Goal: Transaction & Acquisition: Book appointment/travel/reservation

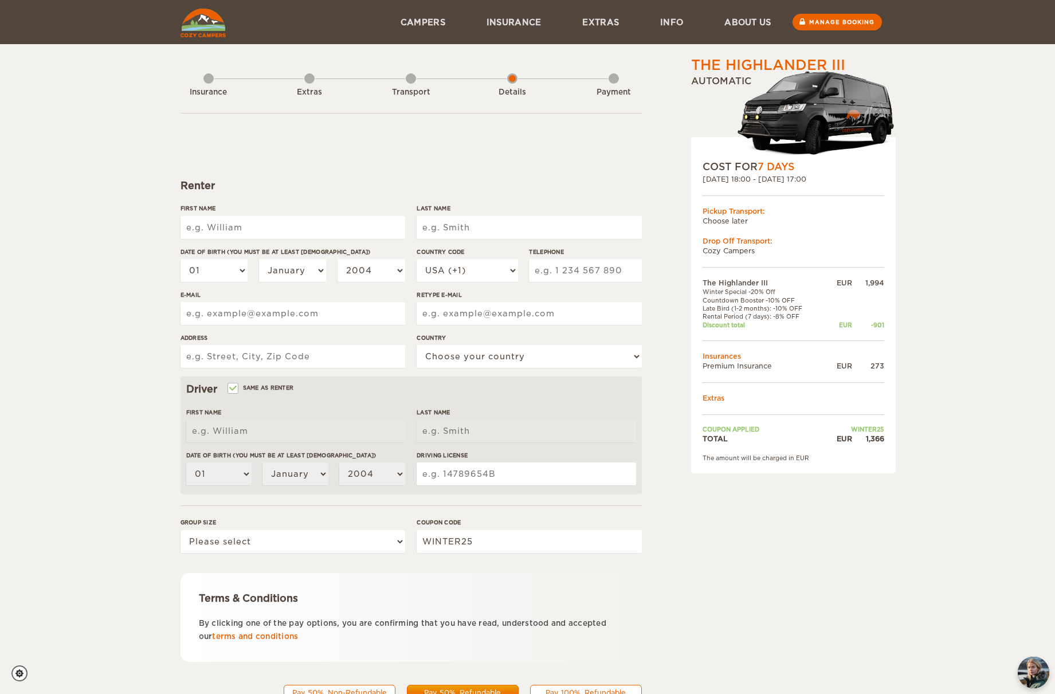
click at [411, 80] on div "Transport" at bounding box center [411, 90] width 10 height 46
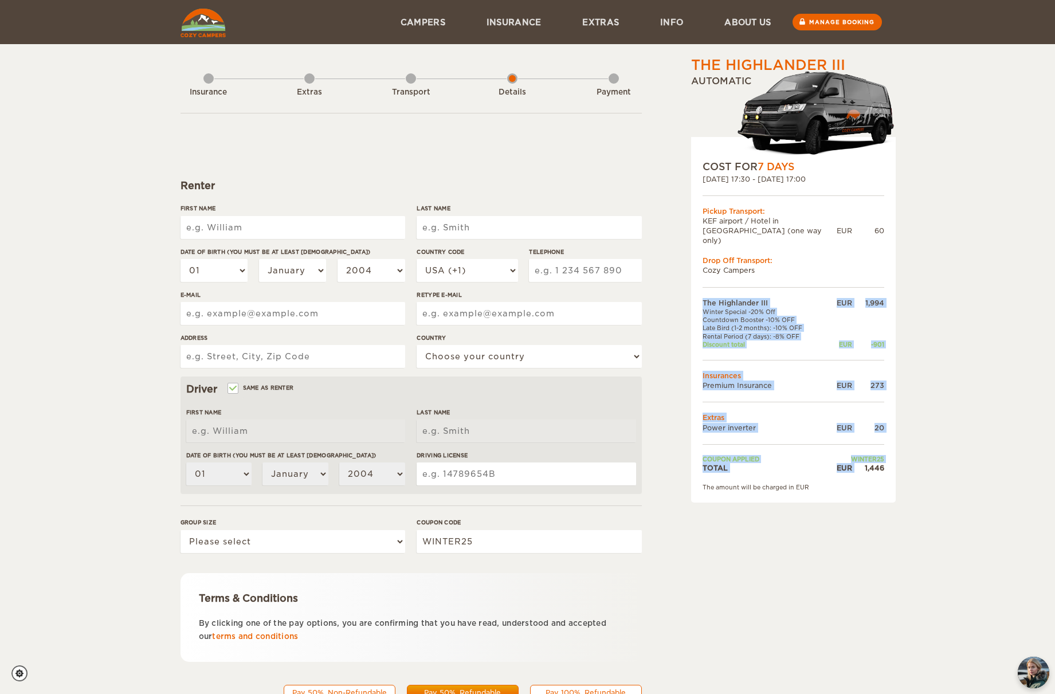
drag, startPoint x: 862, startPoint y: 457, endPoint x: 889, endPoint y: 456, distance: 26.4
click at [889, 456] on div "COST FOR 7 Days 15. Nov 2025 17:30 - 22. Nov 2025 17:00 Pickup Transport: KEF a…" at bounding box center [793, 319] width 205 height 365
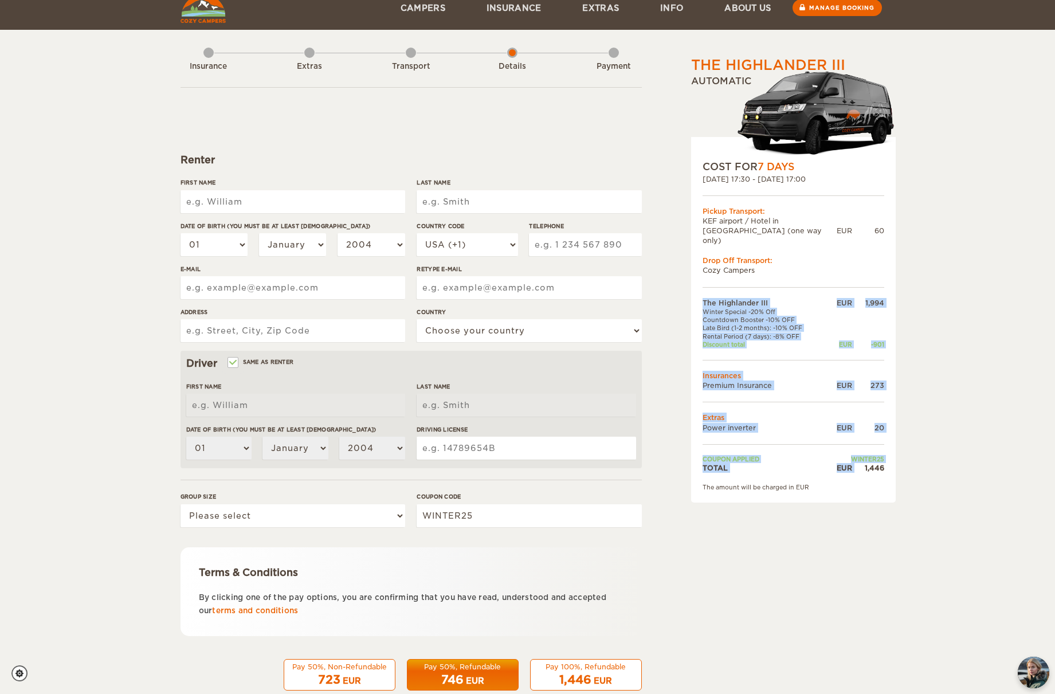
scroll to position [26, 0]
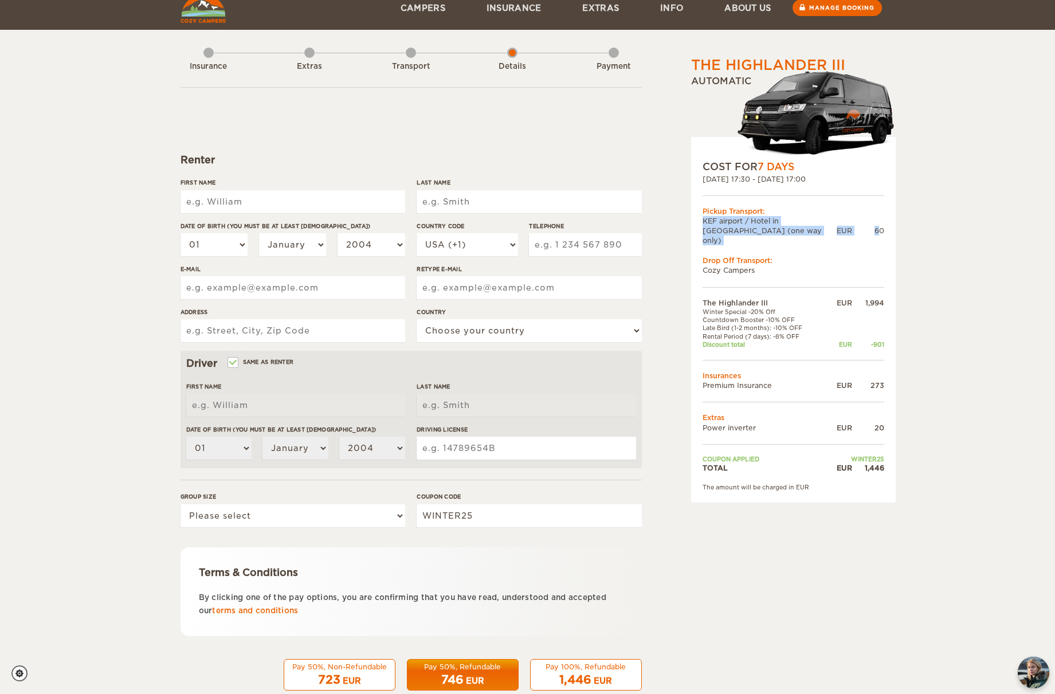
drag, startPoint x: 880, startPoint y: 225, endPoint x: 699, endPoint y: 219, distance: 181.7
click at [699, 219] on div "COST FOR 7 Days 15. Nov 2025 17:30 - 22. Nov 2025 17:00 Pickup Transport: KEF a…" at bounding box center [793, 319] width 205 height 365
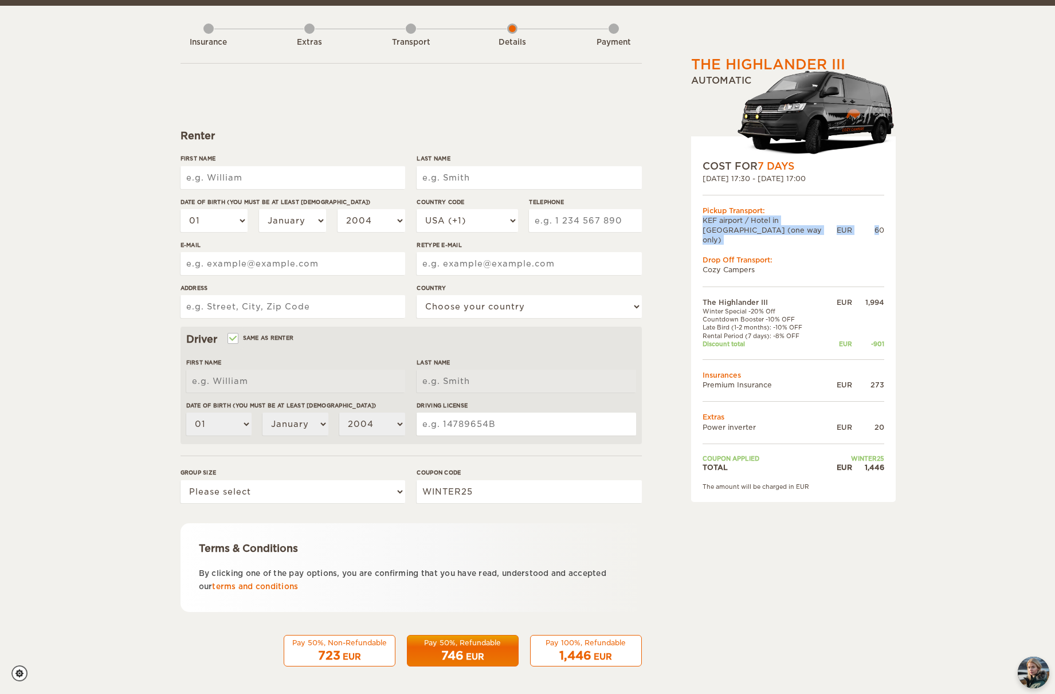
scroll to position [49, 0]
drag, startPoint x: 882, startPoint y: 223, endPoint x: 841, endPoint y: 223, distance: 41.3
click at [841, 226] on div "EUR 60" at bounding box center [860, 231] width 48 height 10
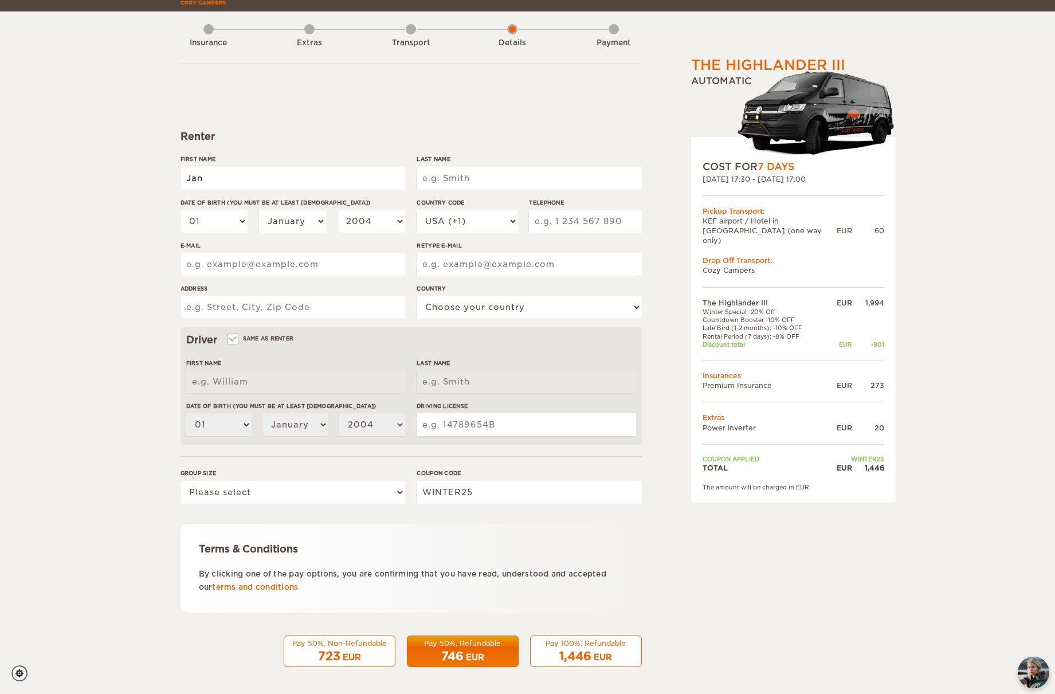
type input "Jan"
type input "Küng"
select select "10"
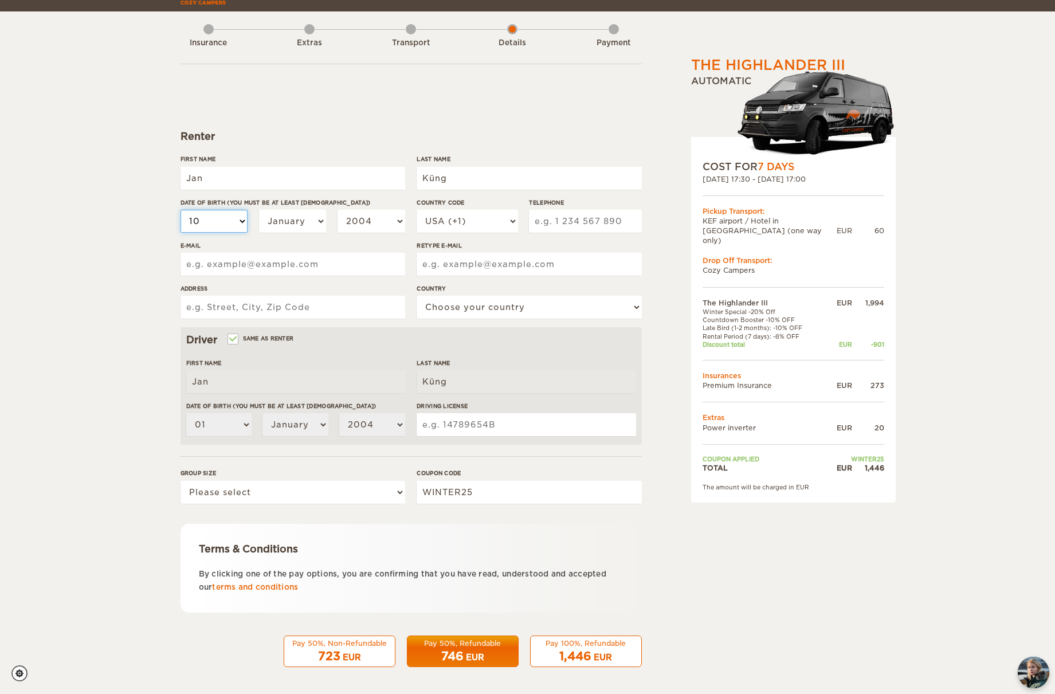
select select "10"
select select "1996"
select select "41"
type input "765659852"
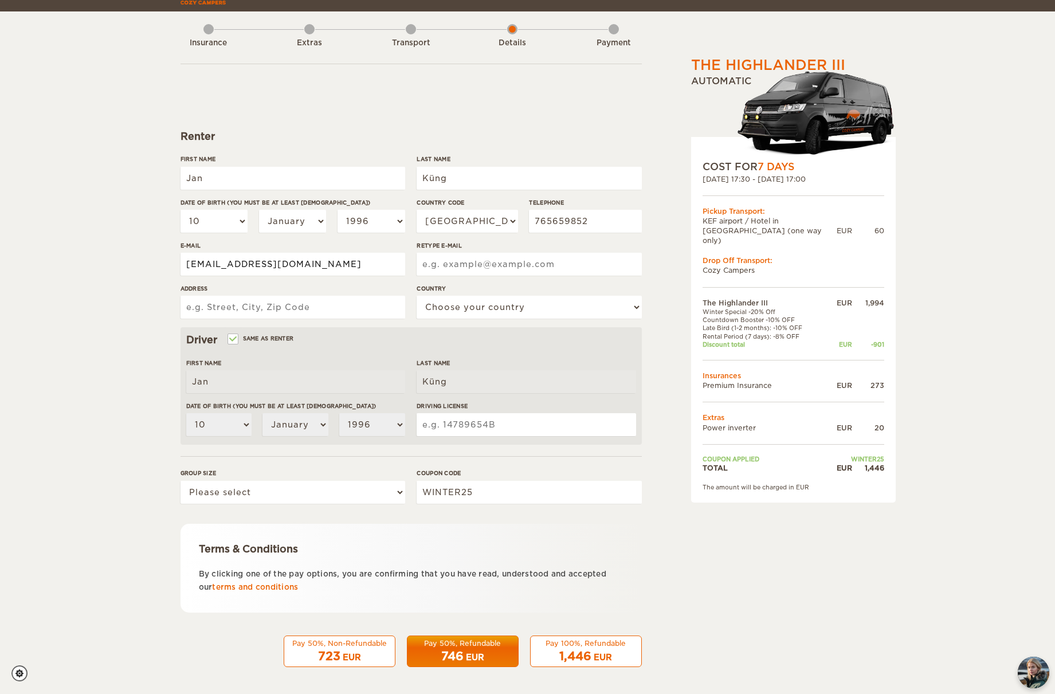
type input "jan.kueng@hotmail.com"
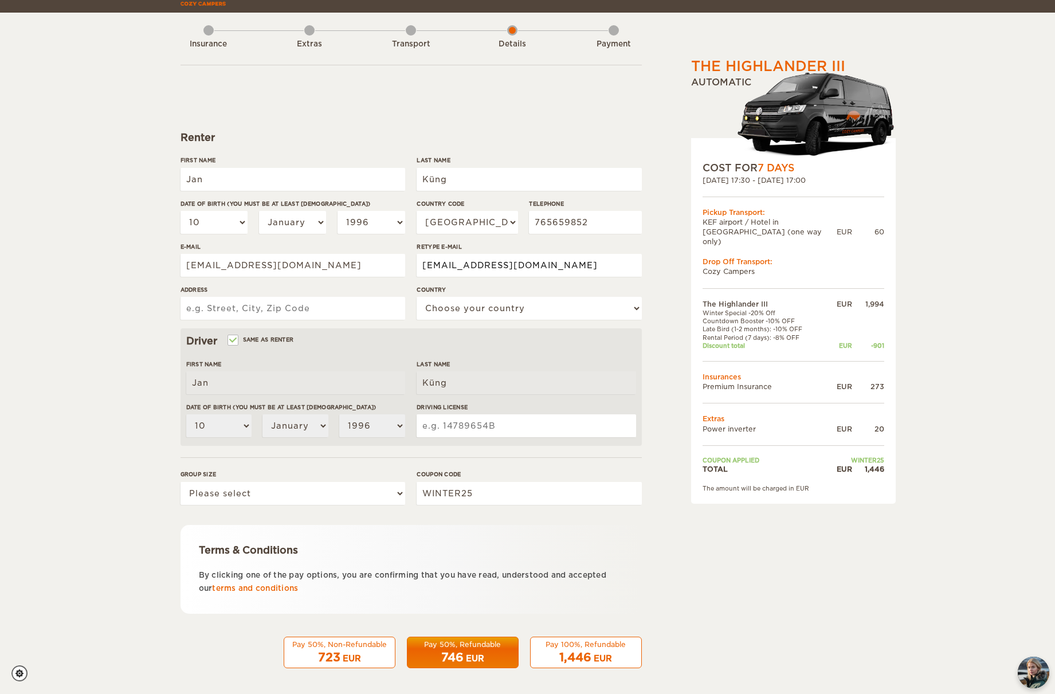
scroll to position [35, 1]
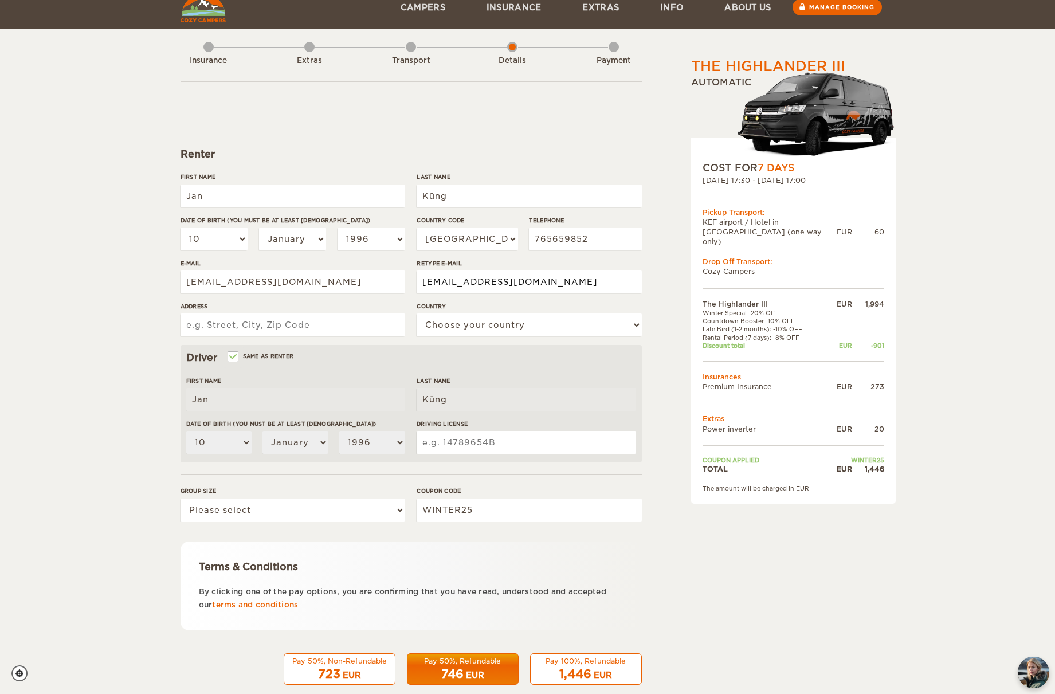
type input "jan.kueng@hotmail.com"
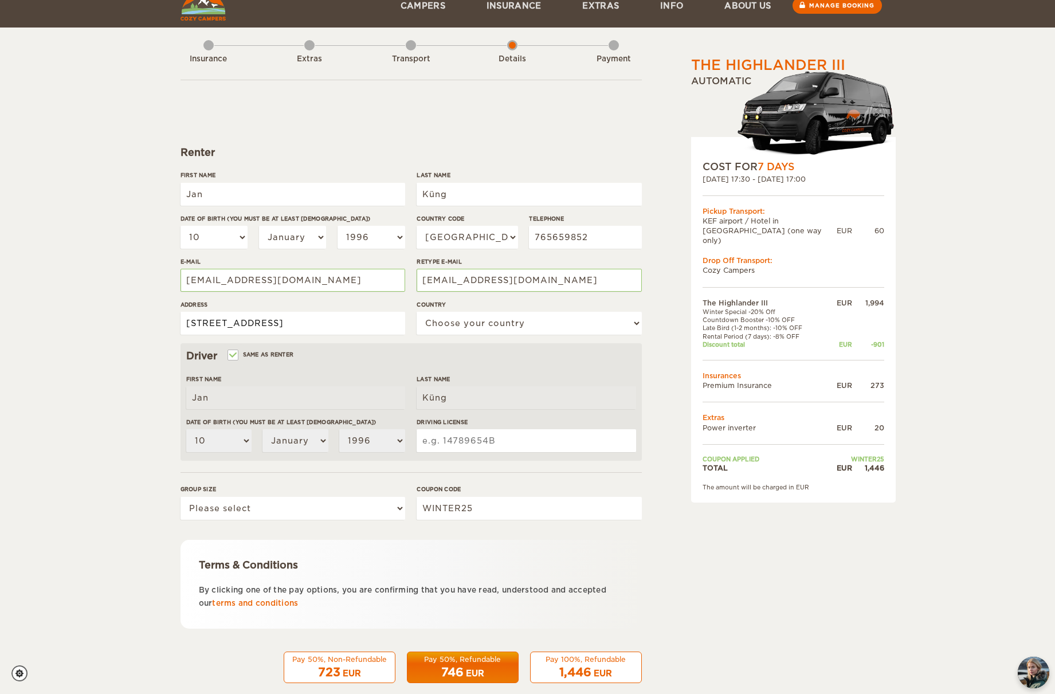
scroll to position [33, 0]
type input "Birmensdorferstrasse 419, 8055 Zürich"
select select "202"
click at [457, 443] on input "Driving License" at bounding box center [525, 440] width 219 height 23
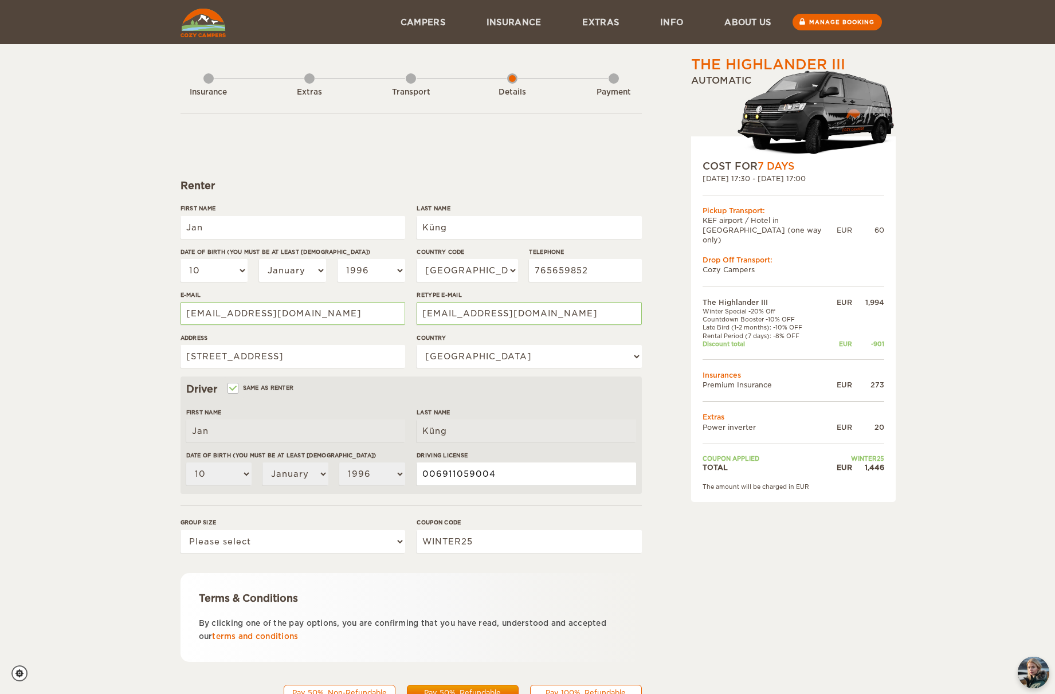
scroll to position [0, 0]
type input "006911059004"
click at [665, 608] on div "The Highlander III Expand Collapse Total 1,446 EUR Automatic COST FOR 7 Days 15…" at bounding box center [764, 395] width 222 height 678
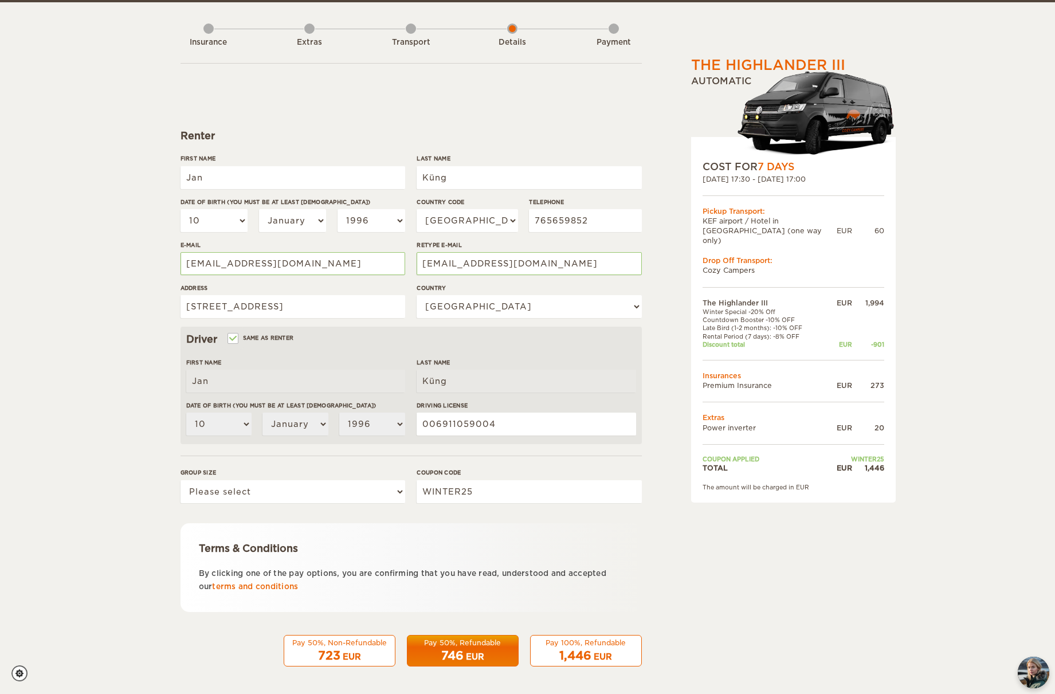
scroll to position [49, 0]
select select "2"
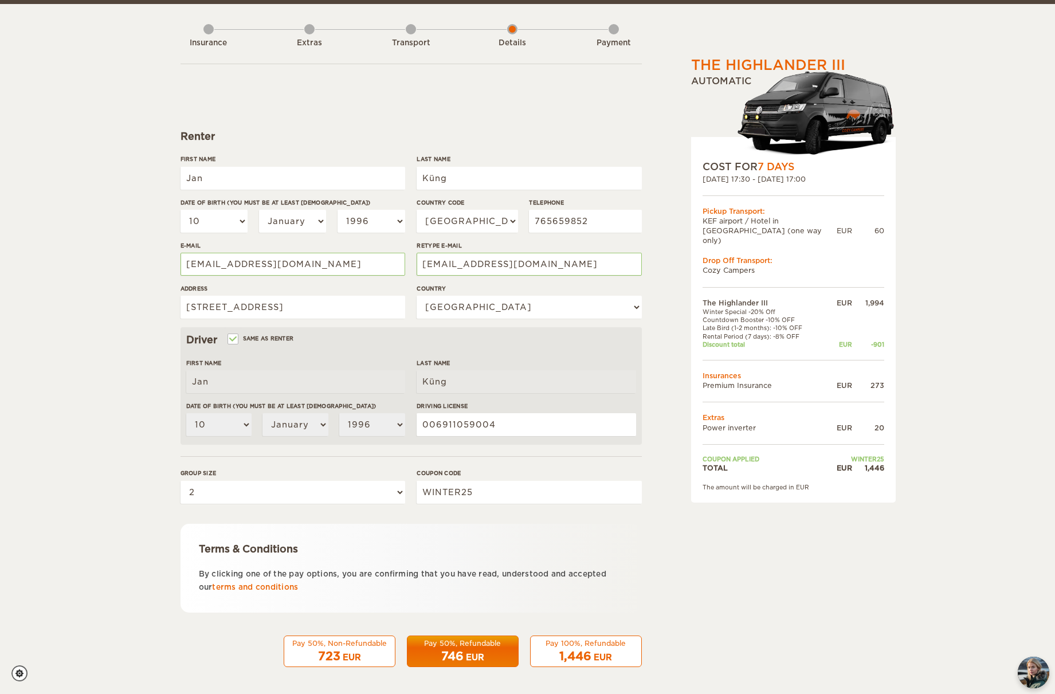
click at [553, 648] on div "1,446 EUR" at bounding box center [585, 656] width 97 height 17
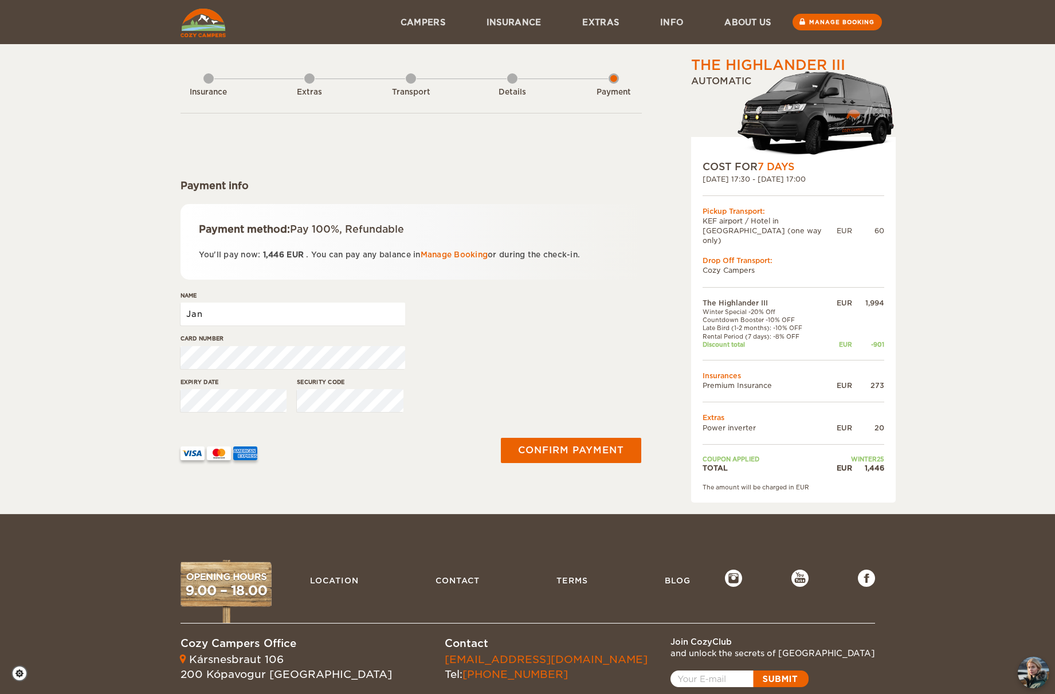
click at [308, 314] on input "Jan" at bounding box center [292, 313] width 225 height 23
type input "[PERSON_NAME]"
click at [536, 444] on button "Confirm payment" at bounding box center [571, 450] width 144 height 26
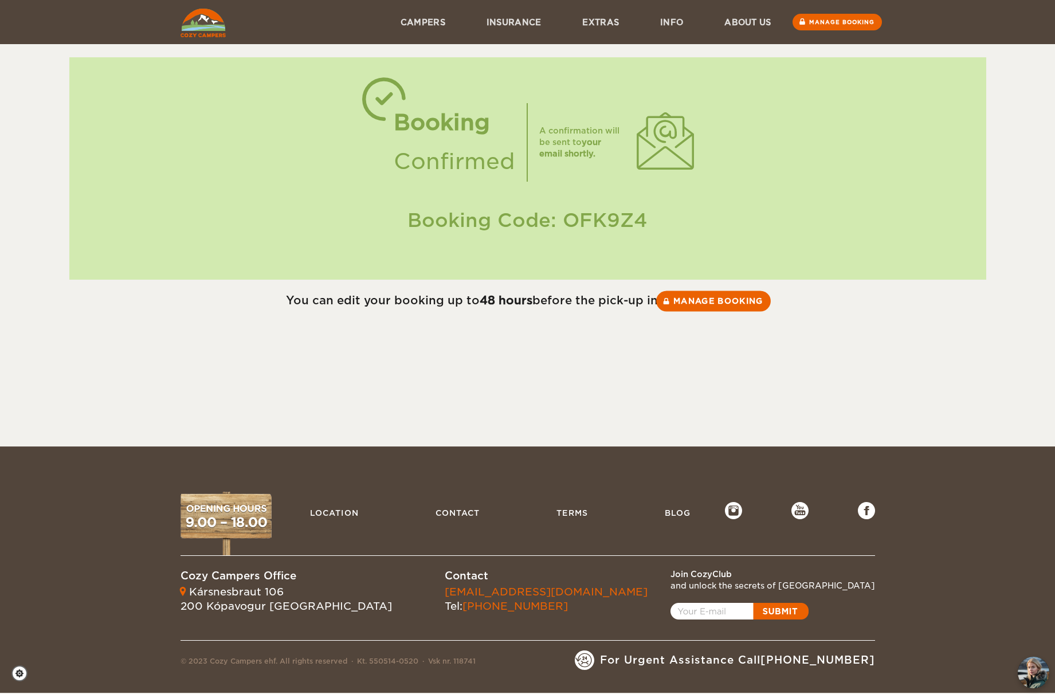
click at [721, 305] on link "Manage booking" at bounding box center [713, 300] width 115 height 21
